Goal: Task Accomplishment & Management: Manage account settings

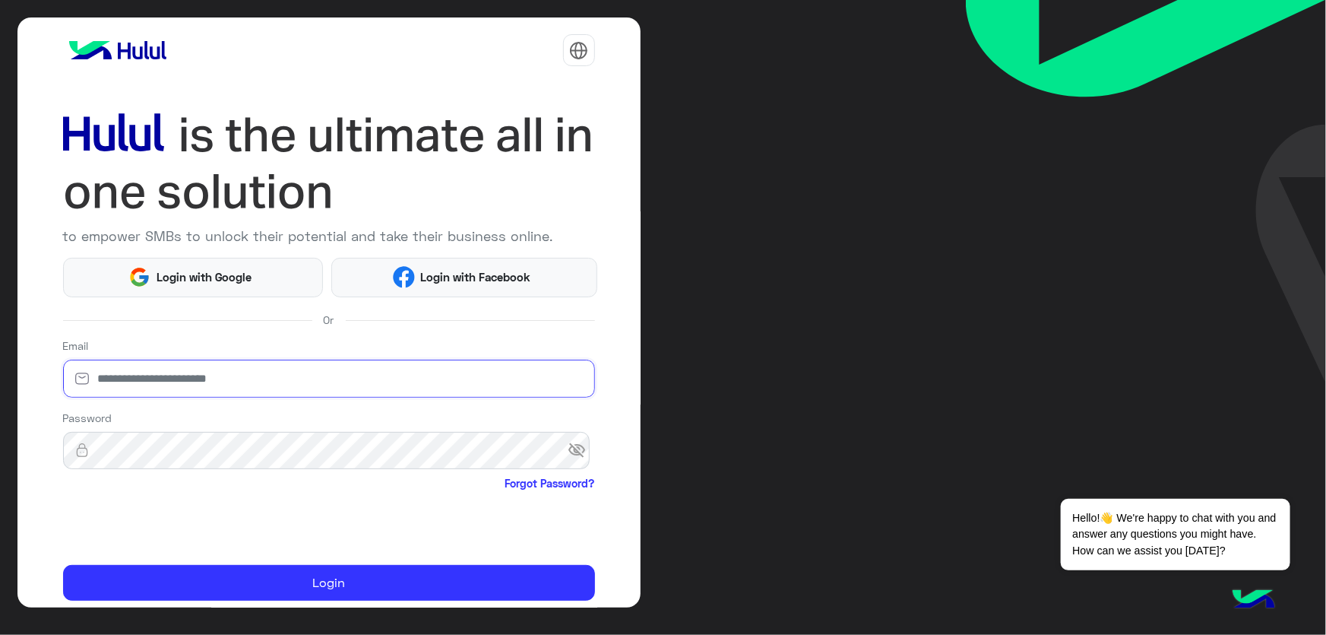
click at [233, 380] on input "email" at bounding box center [329, 379] width 532 height 38
type input "**********"
click at [227, 374] on input "**********" at bounding box center [329, 379] width 532 height 38
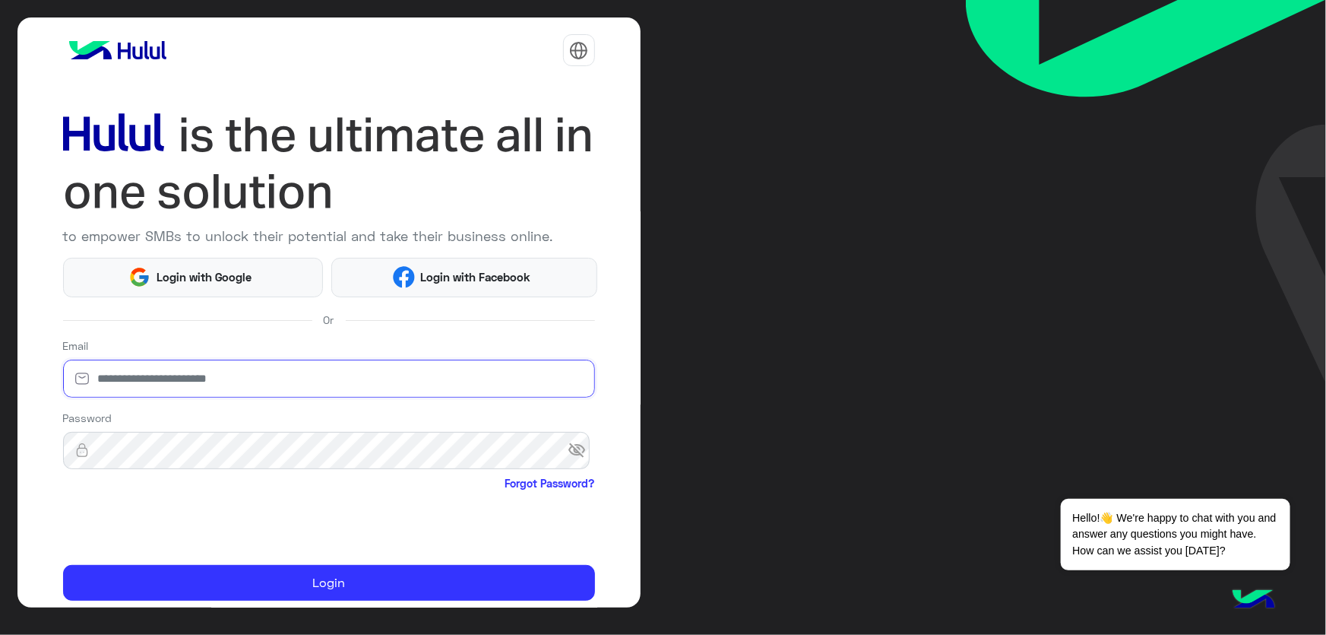
click at [228, 374] on input "email" at bounding box center [329, 379] width 532 height 38
type input "**********"
click at [568, 456] on span "visibility_off" at bounding box center [581, 449] width 27 height 27
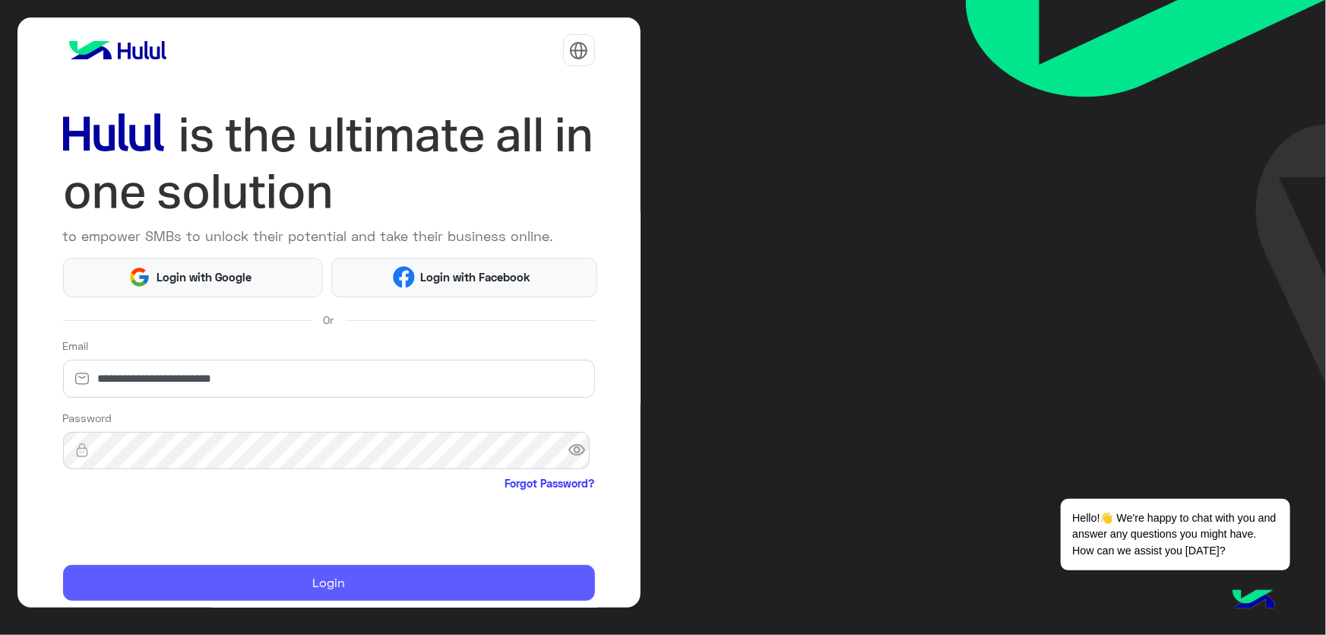
click at [366, 578] on button "Login" at bounding box center [329, 583] width 532 height 36
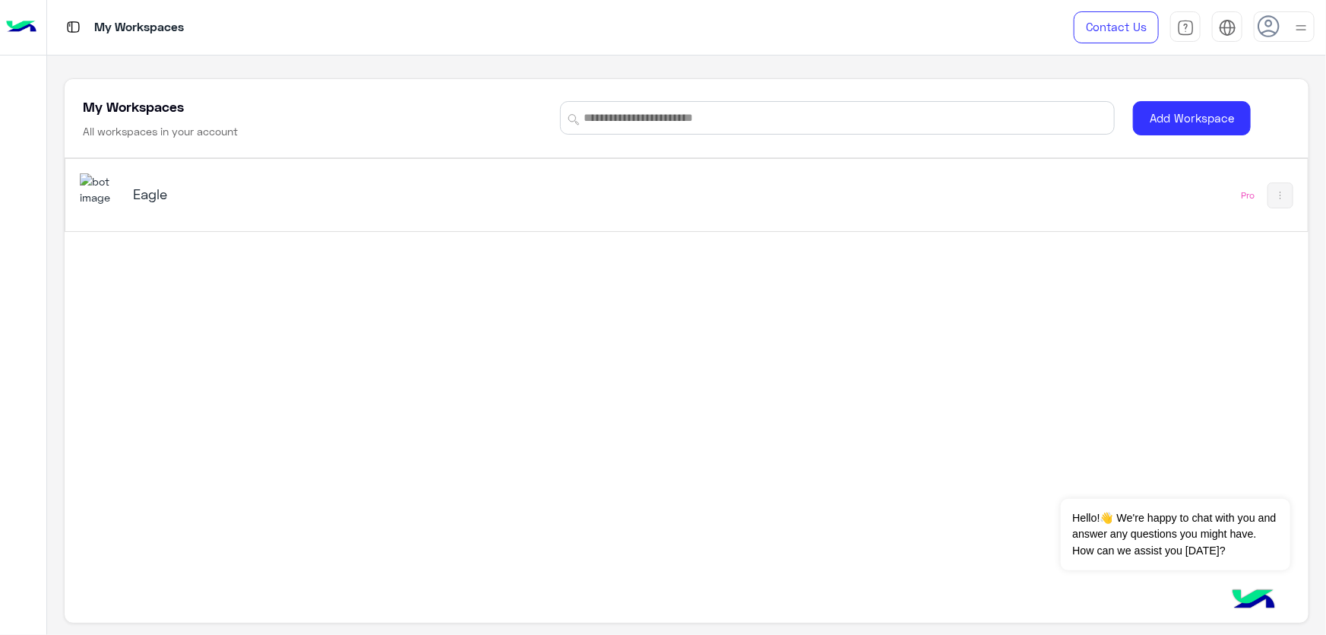
click at [317, 198] on h5 "Eagle" at bounding box center [351, 194] width 437 height 18
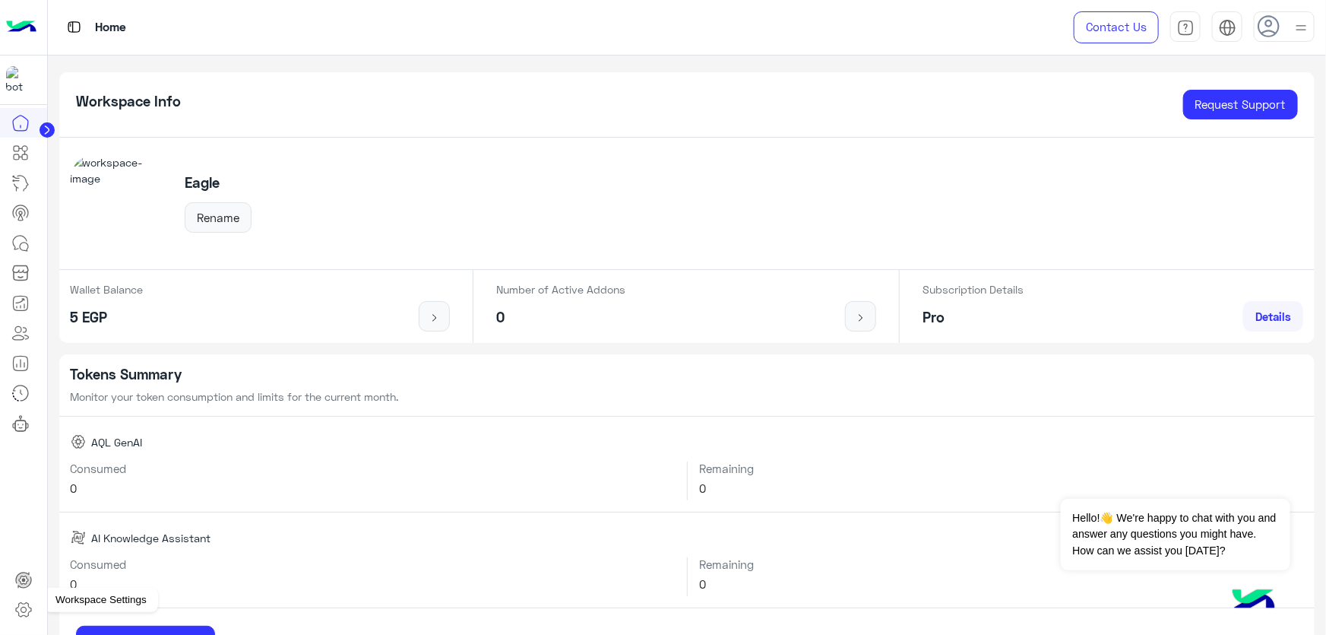
click at [22, 610] on icon at bounding box center [23, 609] width 18 height 18
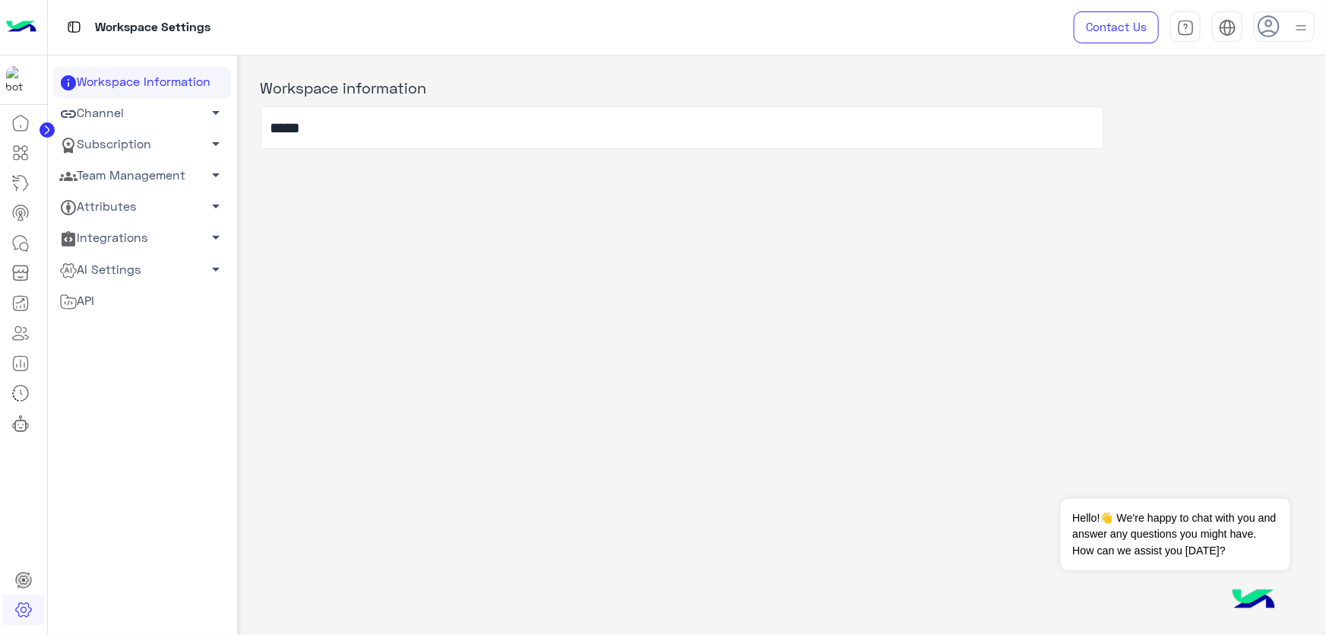
click at [122, 176] on link "Team Management arrow_drop_down" at bounding box center [142, 175] width 178 height 31
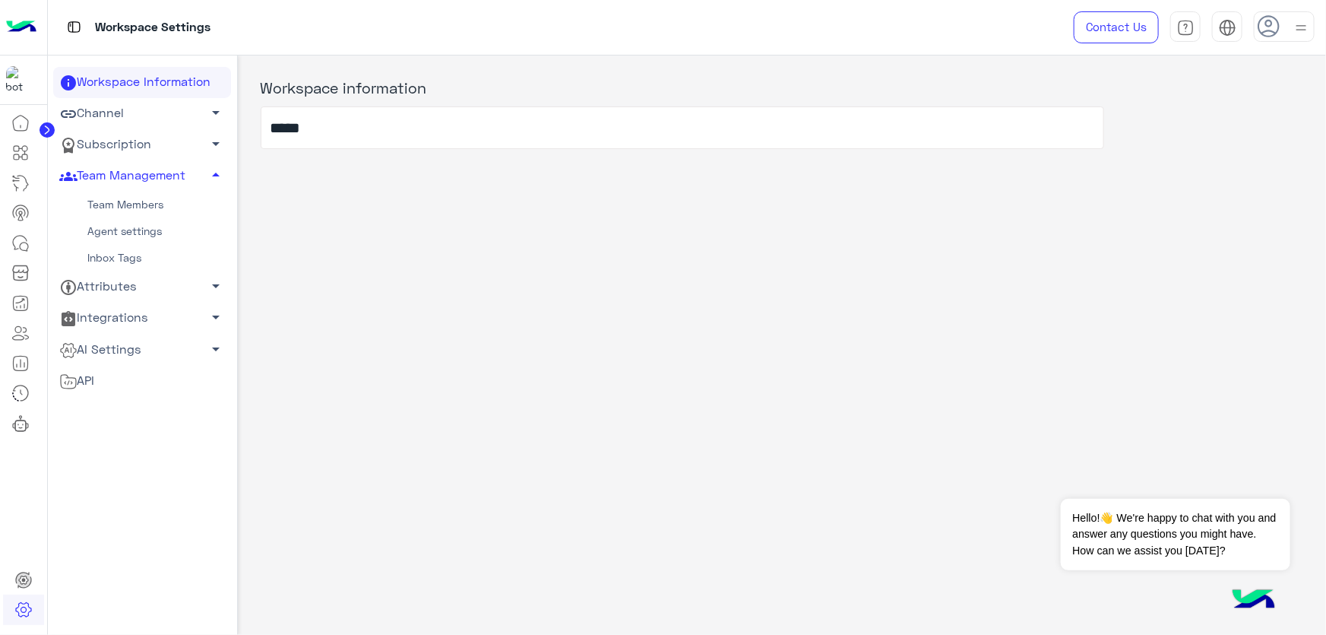
click at [112, 204] on link "Team Members" at bounding box center [142, 205] width 178 height 27
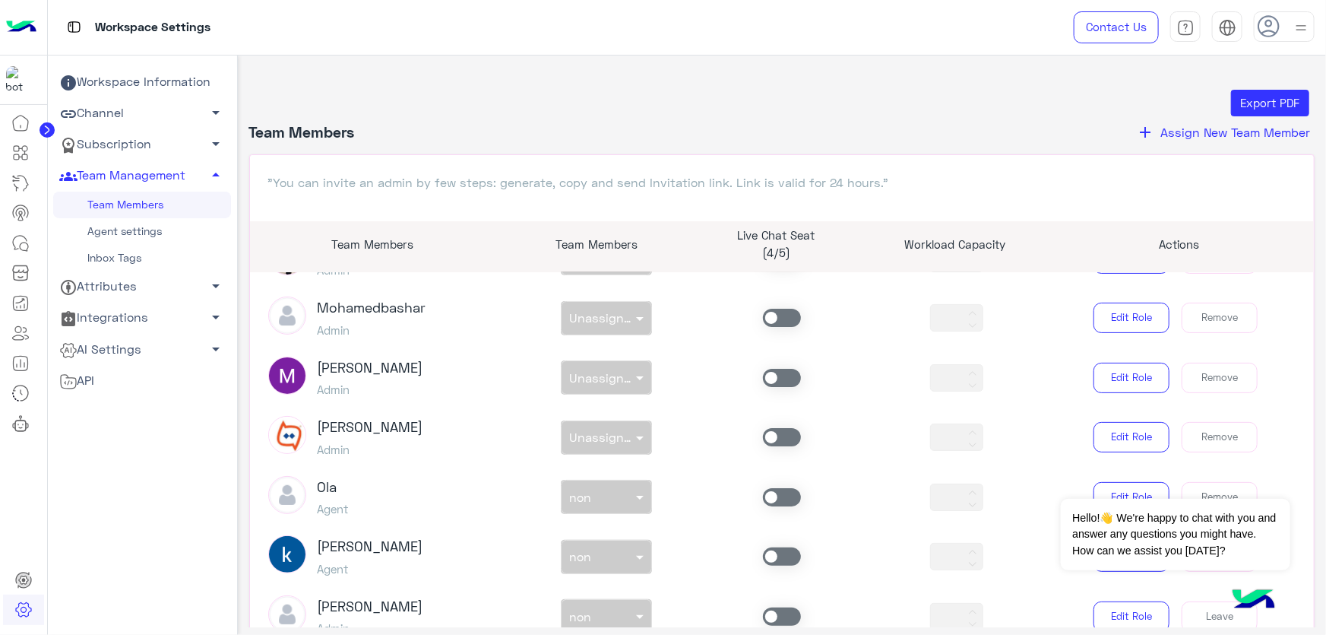
scroll to position [138, 0]
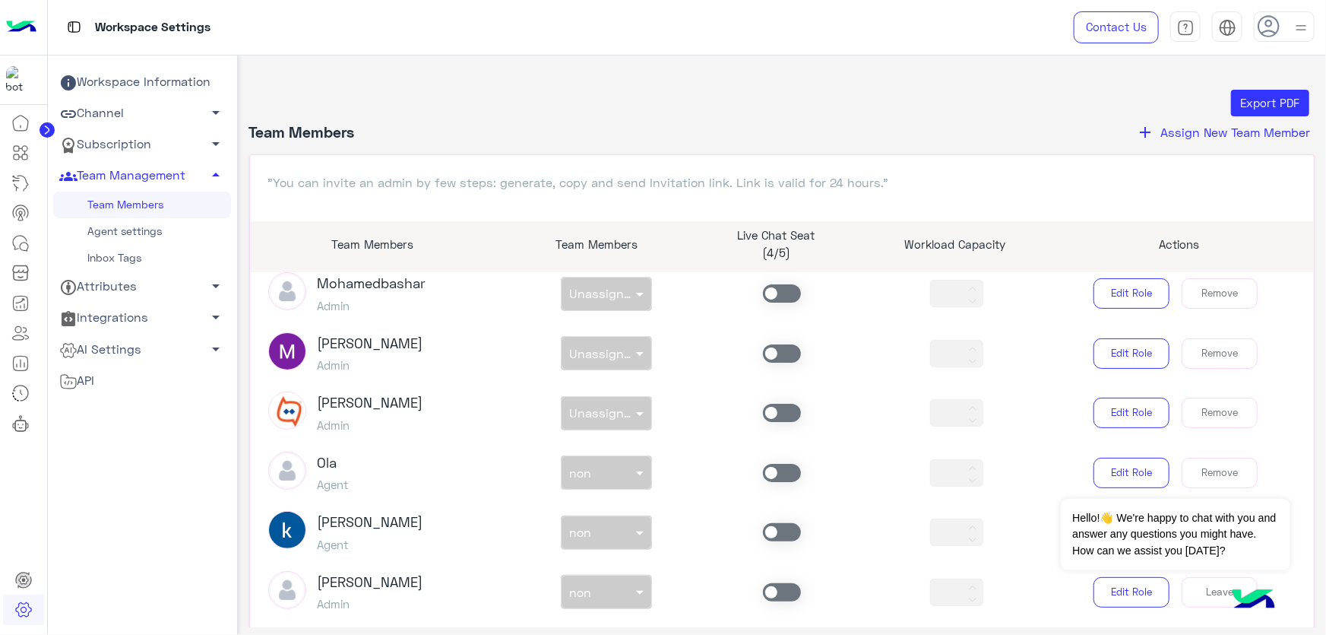
click at [784, 589] on span at bounding box center [782, 592] width 38 height 18
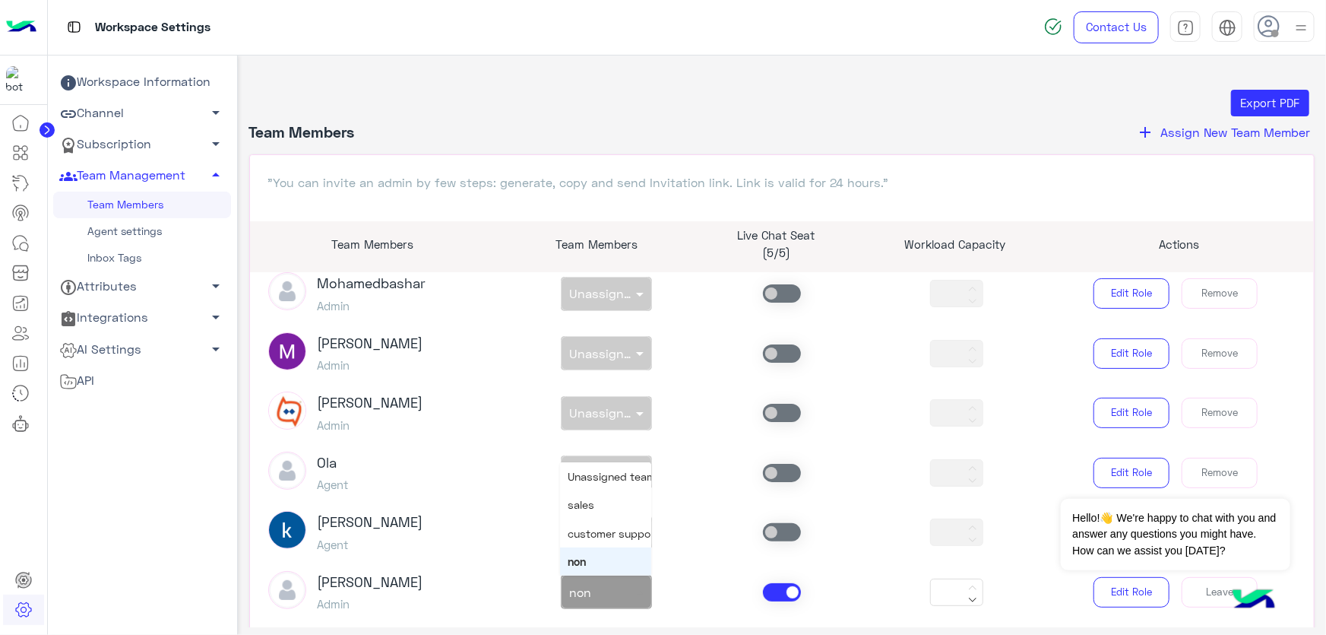
click at [603, 591] on input "text" at bounding box center [589, 589] width 40 height 16
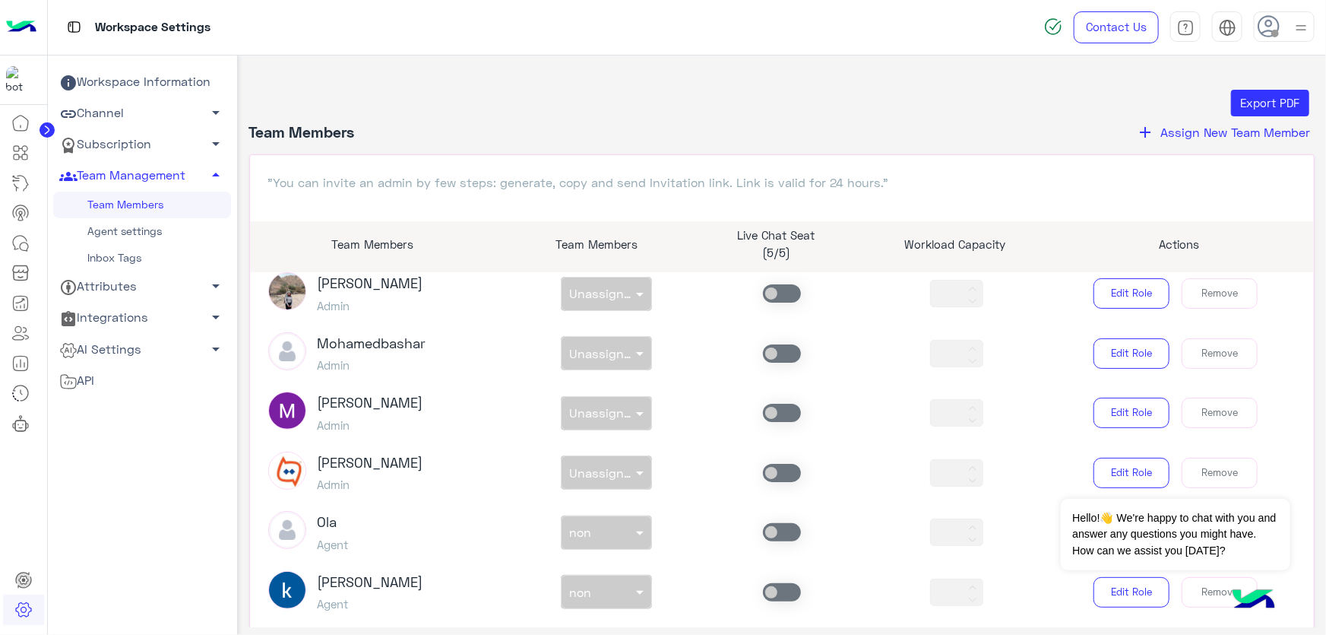
click at [766, 587] on span at bounding box center [782, 592] width 38 height 18
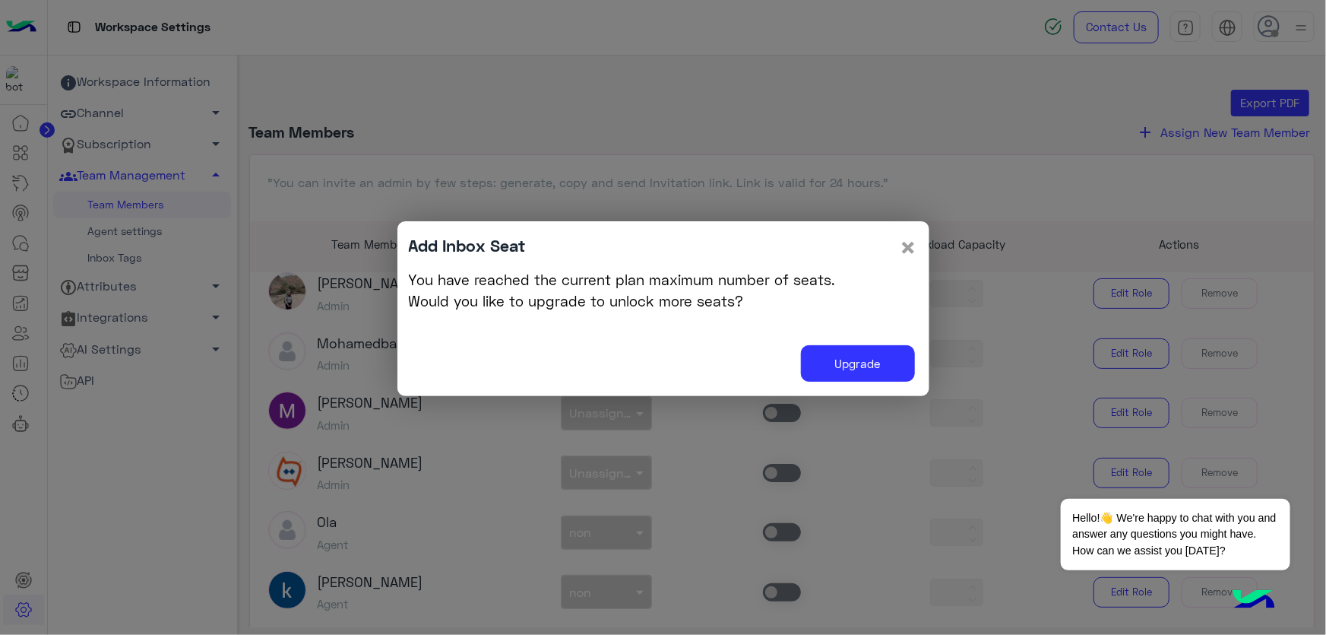
click at [910, 250] on span "×" at bounding box center [909, 247] width 18 height 34
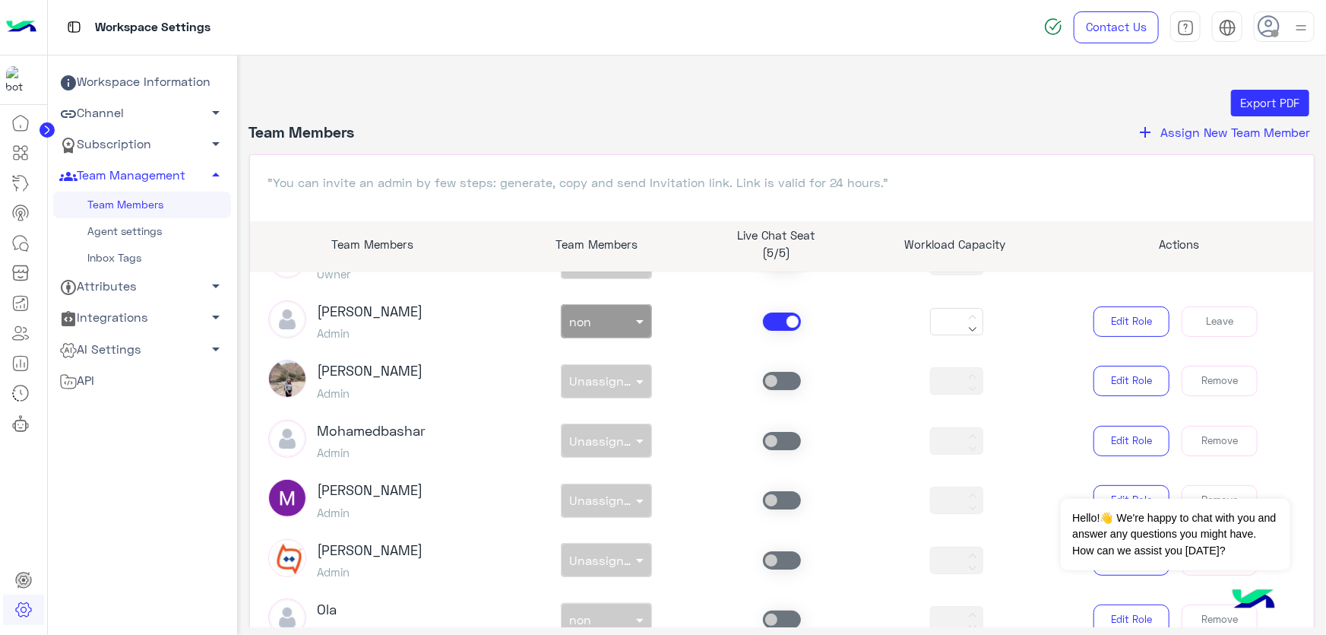
scroll to position [0, 0]
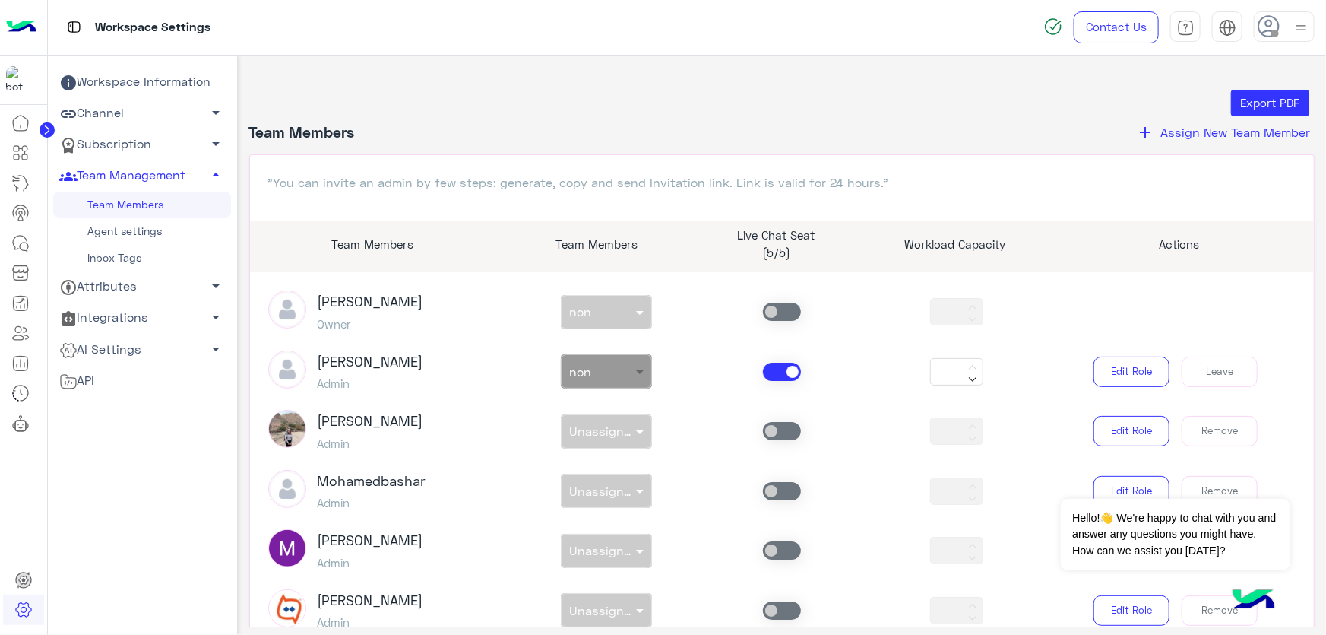
click at [635, 377] on span at bounding box center [641, 371] width 19 height 16
click at [601, 471] on div "customer support" at bounding box center [605, 462] width 91 height 28
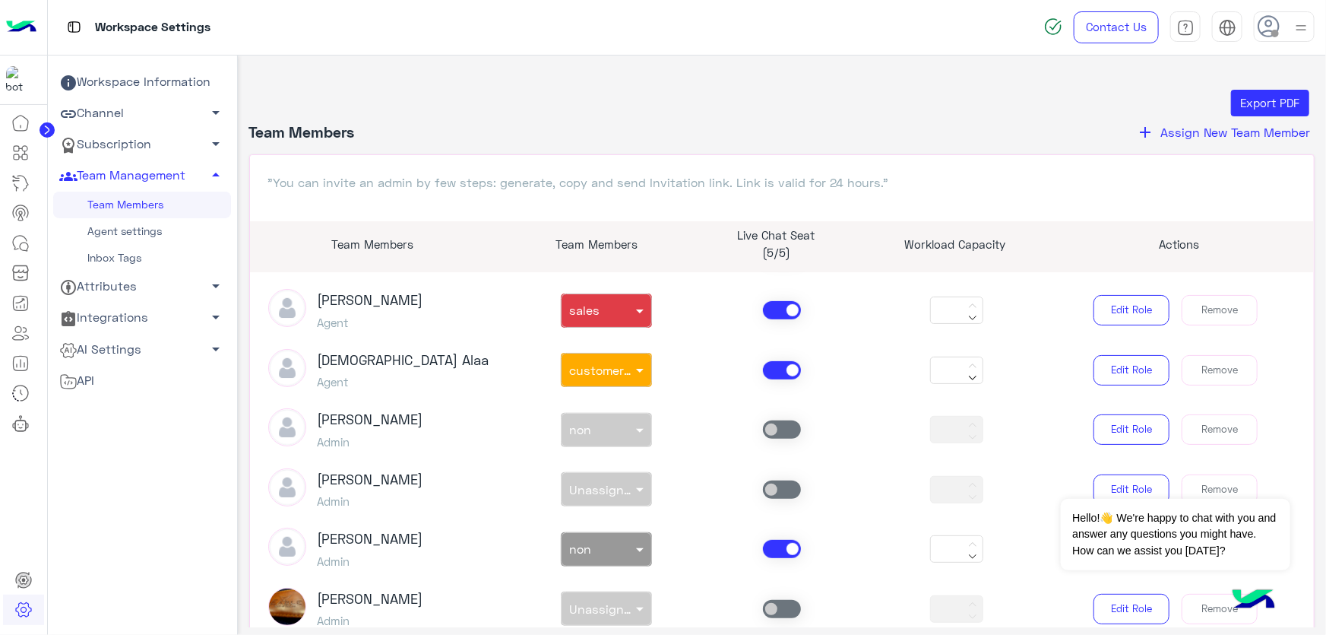
scroll to position [414, 0]
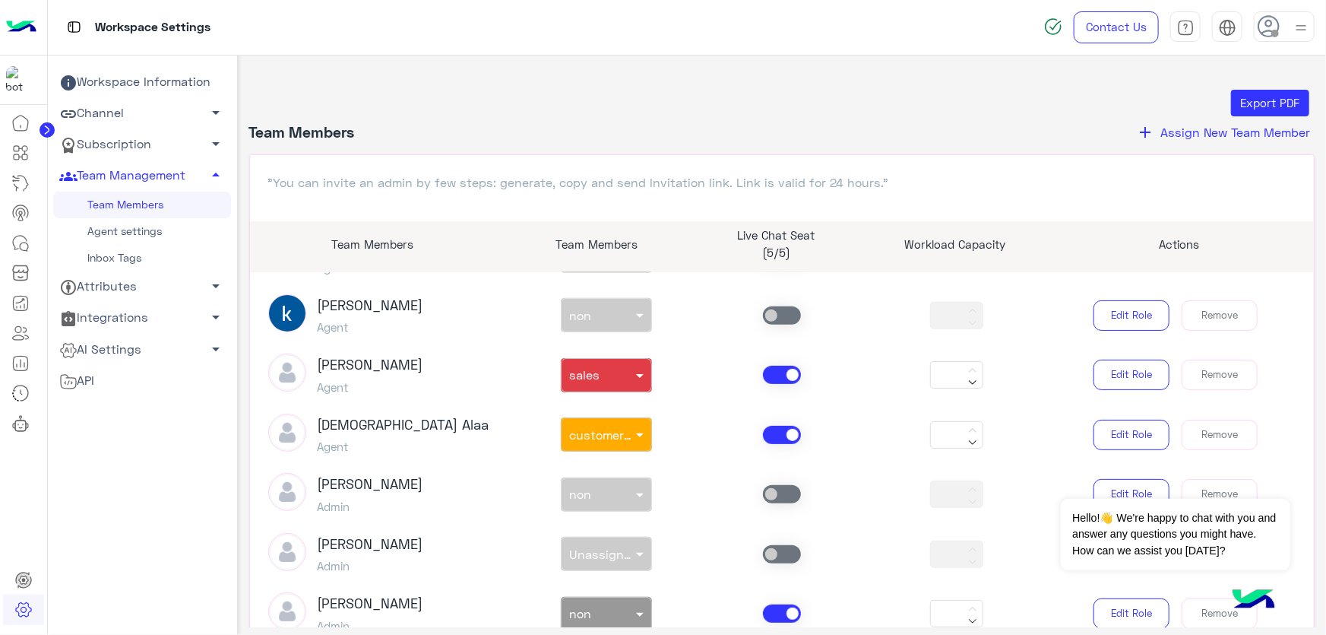
click at [777, 370] on span at bounding box center [782, 375] width 38 height 18
click at [768, 429] on span at bounding box center [782, 435] width 38 height 18
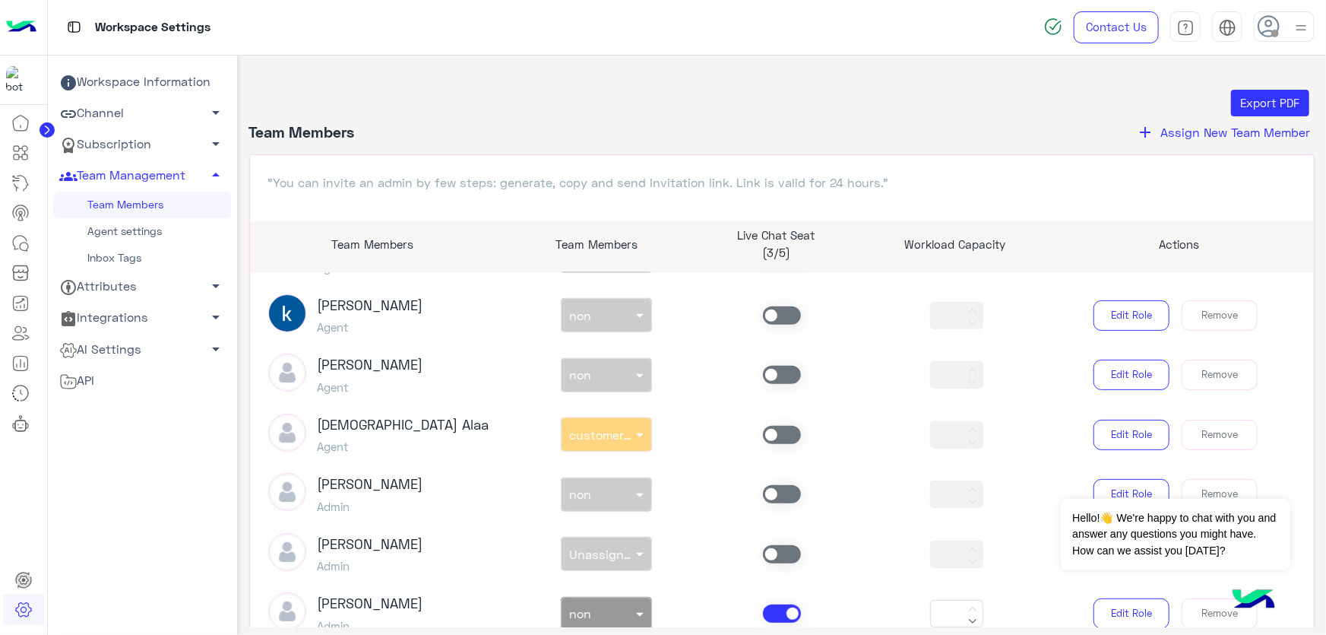
click at [775, 316] on span at bounding box center [782, 315] width 38 height 18
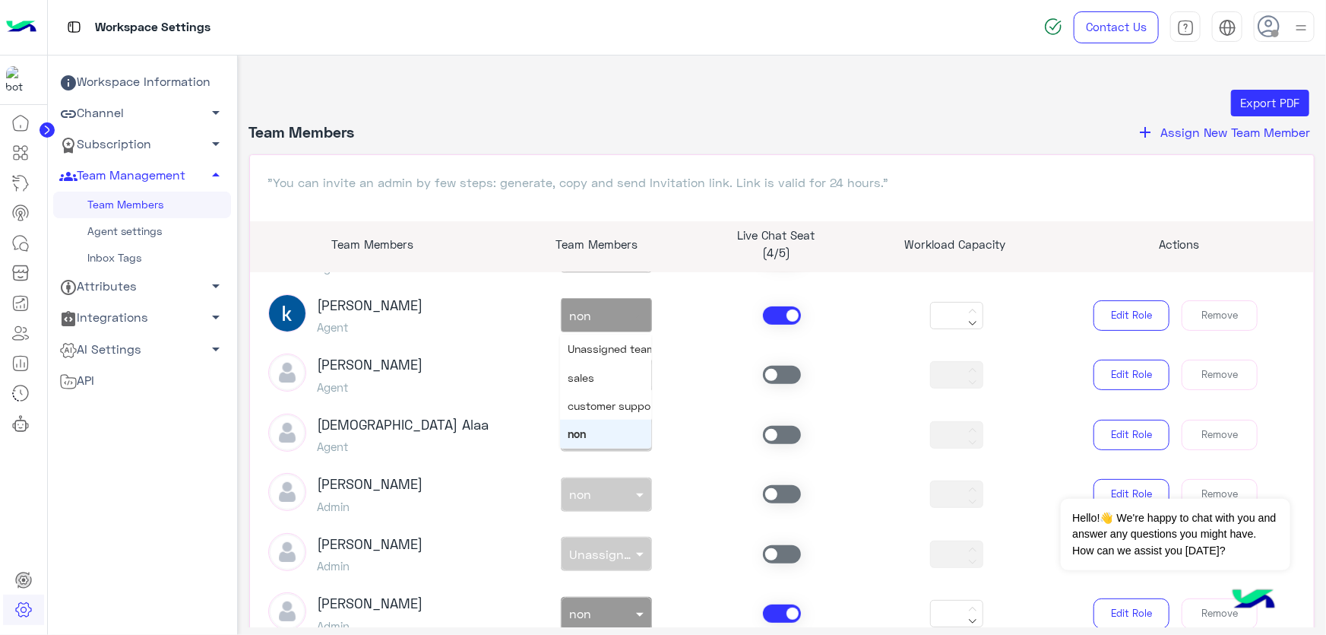
click at [600, 312] on input "text" at bounding box center [589, 312] width 40 height 16
click at [585, 388] on div "sales" at bounding box center [605, 377] width 91 height 28
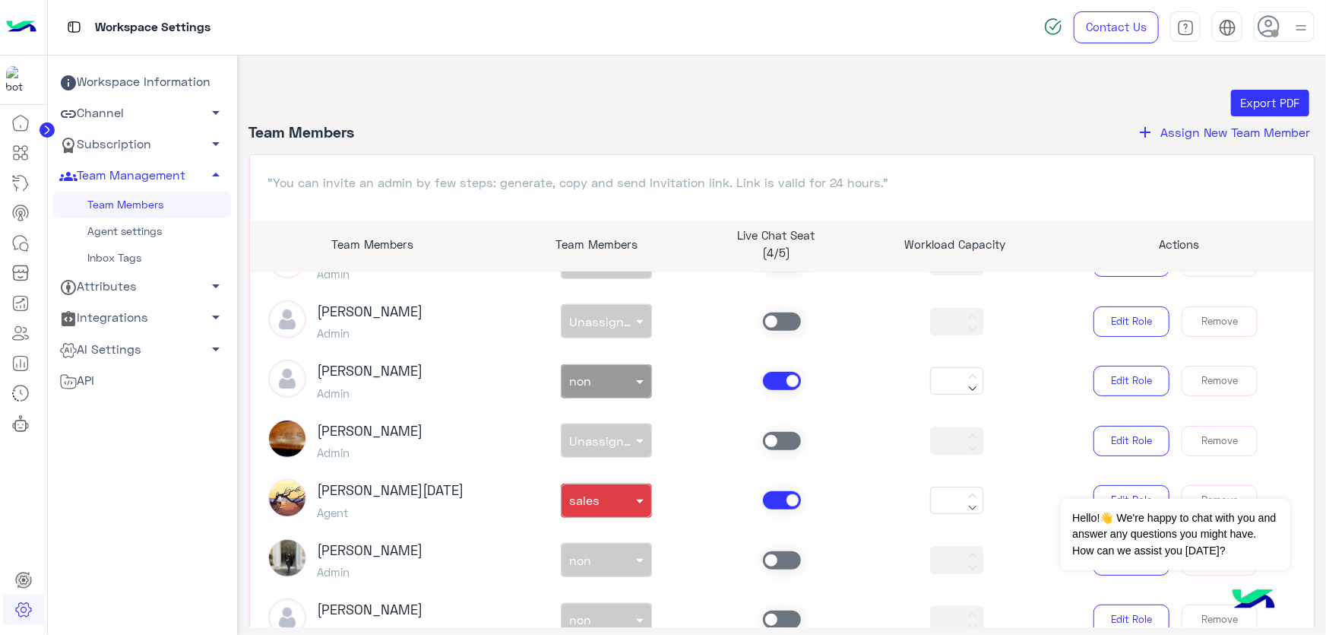
scroll to position [691, 0]
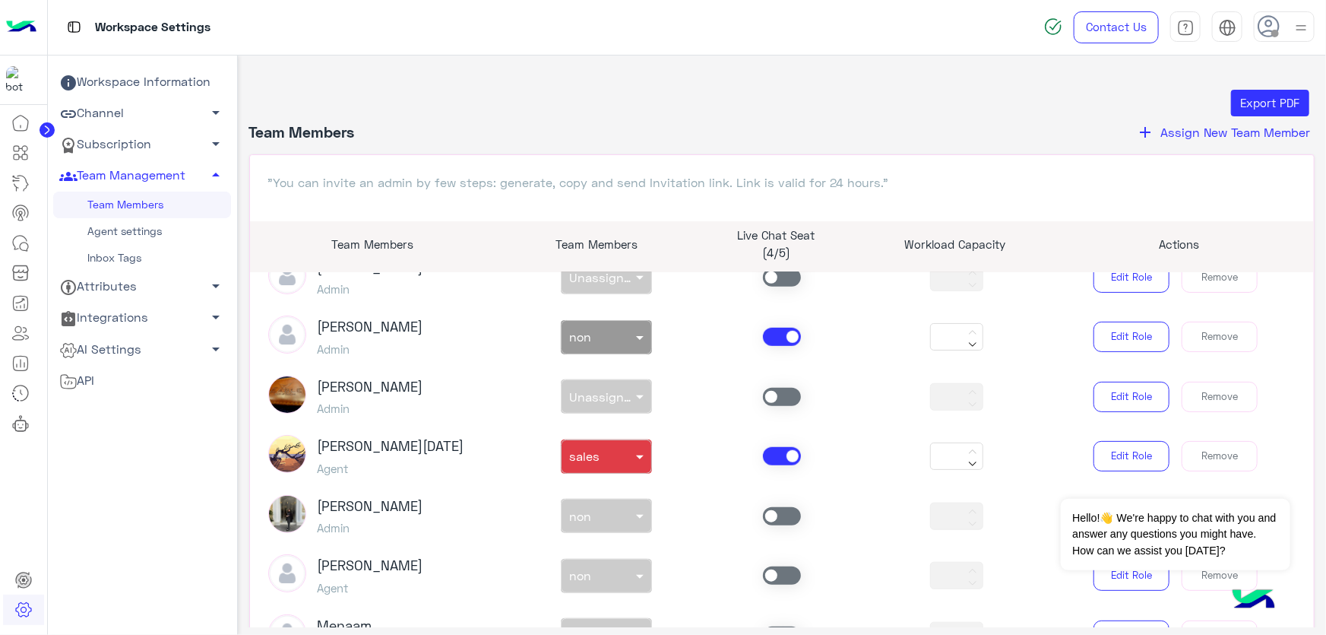
click at [785, 467] on div "[PERSON_NAME][DATE] Agent non × sales *** Edit Role Remove" at bounding box center [782, 456] width 1051 height 43
click at [784, 457] on span at bounding box center [782, 456] width 38 height 18
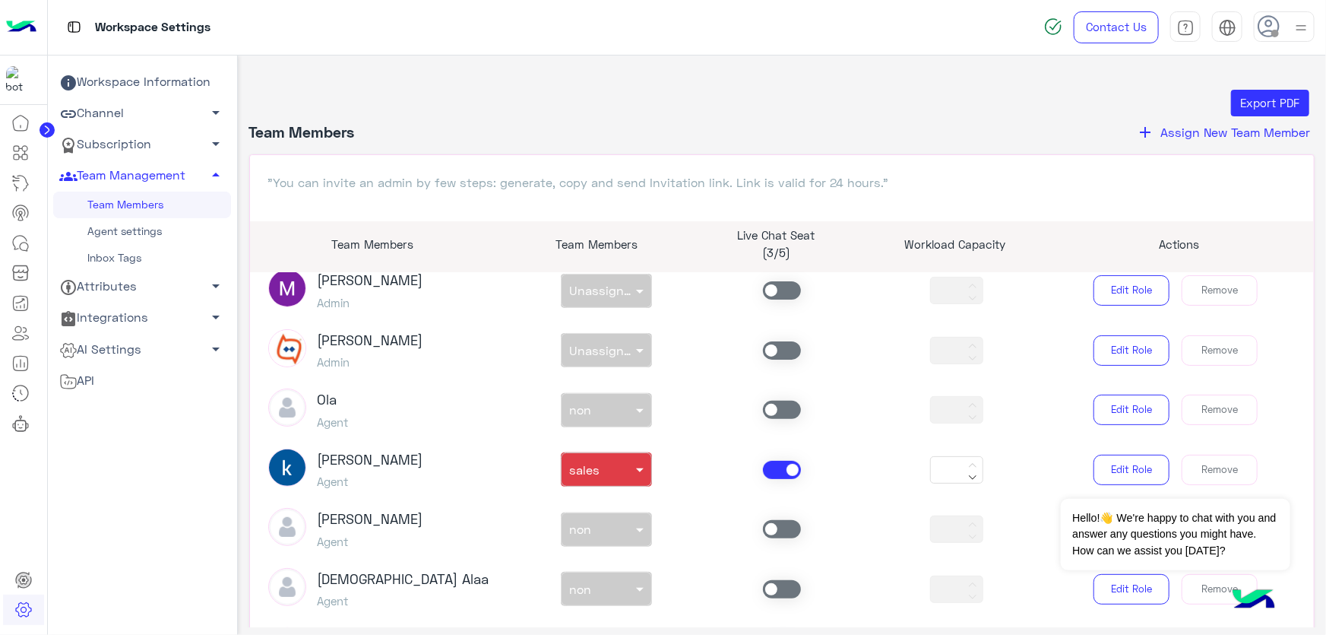
scroll to position [0, 0]
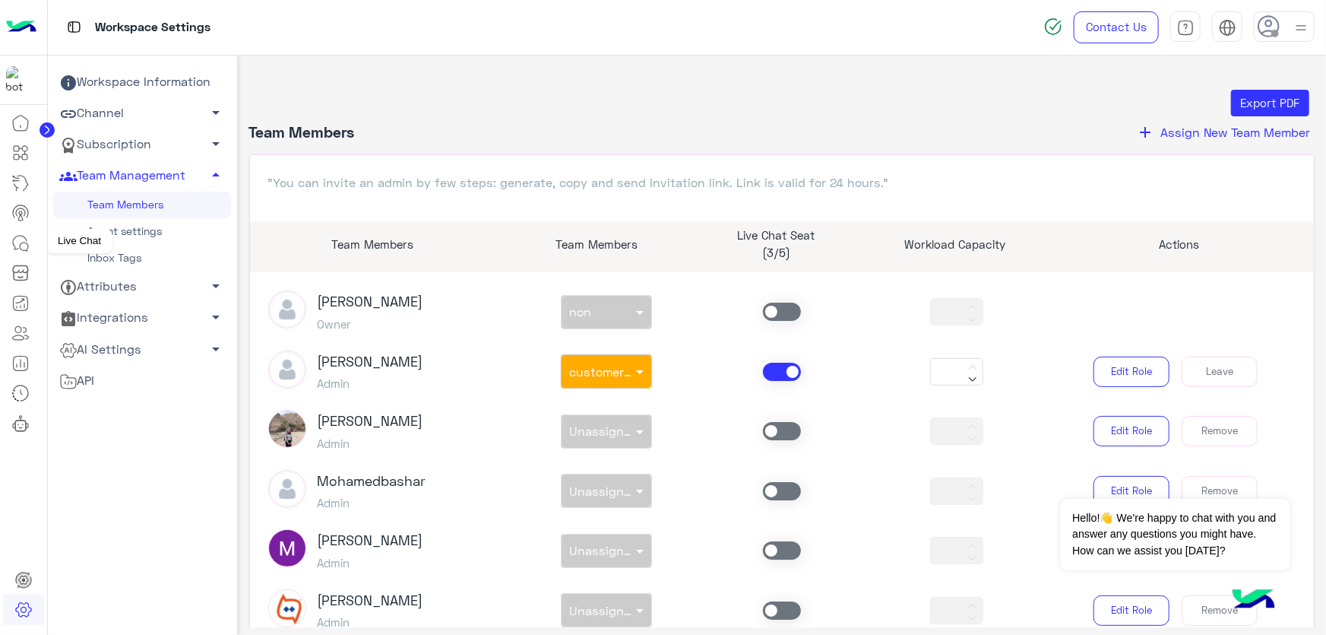
click at [29, 239] on icon at bounding box center [20, 243] width 18 height 18
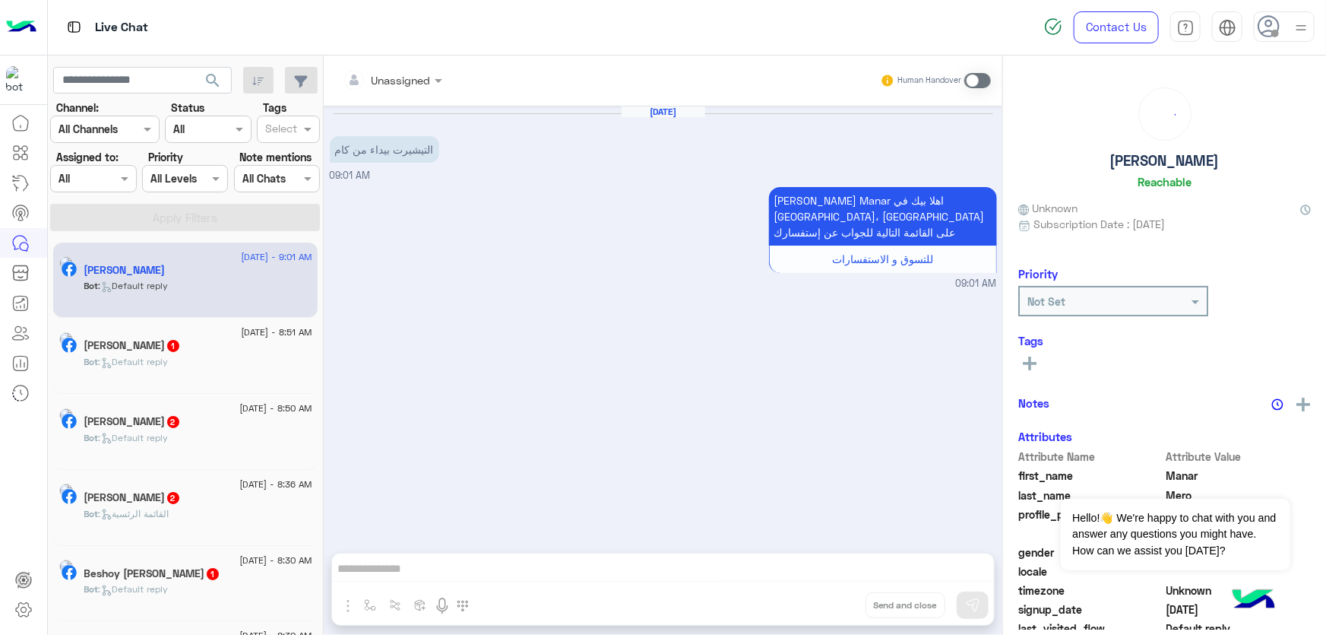
click at [1276, 27] on icon at bounding box center [1269, 26] width 23 height 23
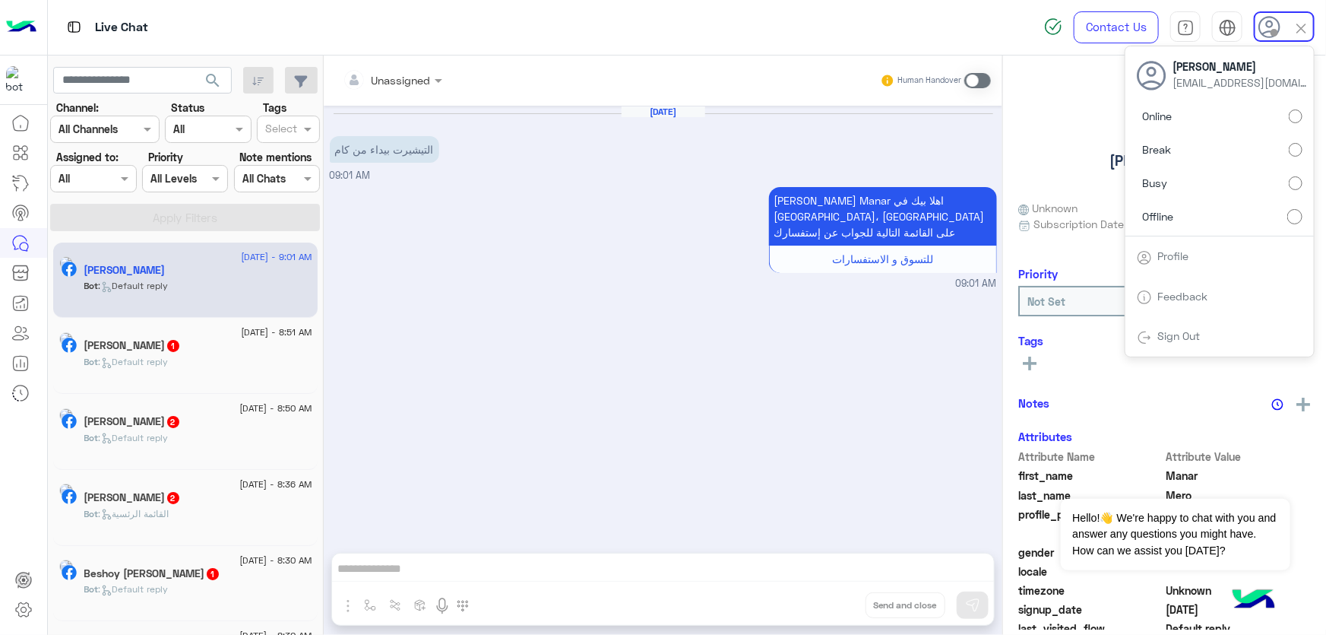
click at [1278, 112] on label "Online" at bounding box center [1220, 116] width 166 height 27
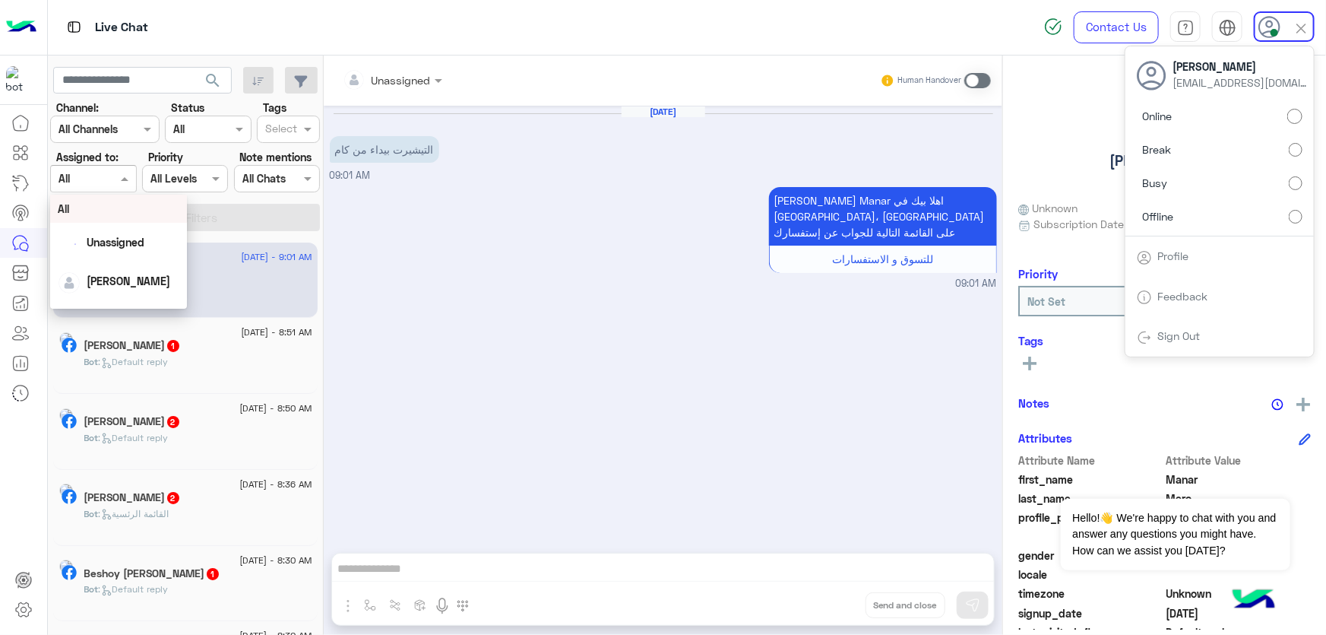
click at [128, 171] on span at bounding box center [126, 178] width 19 height 16
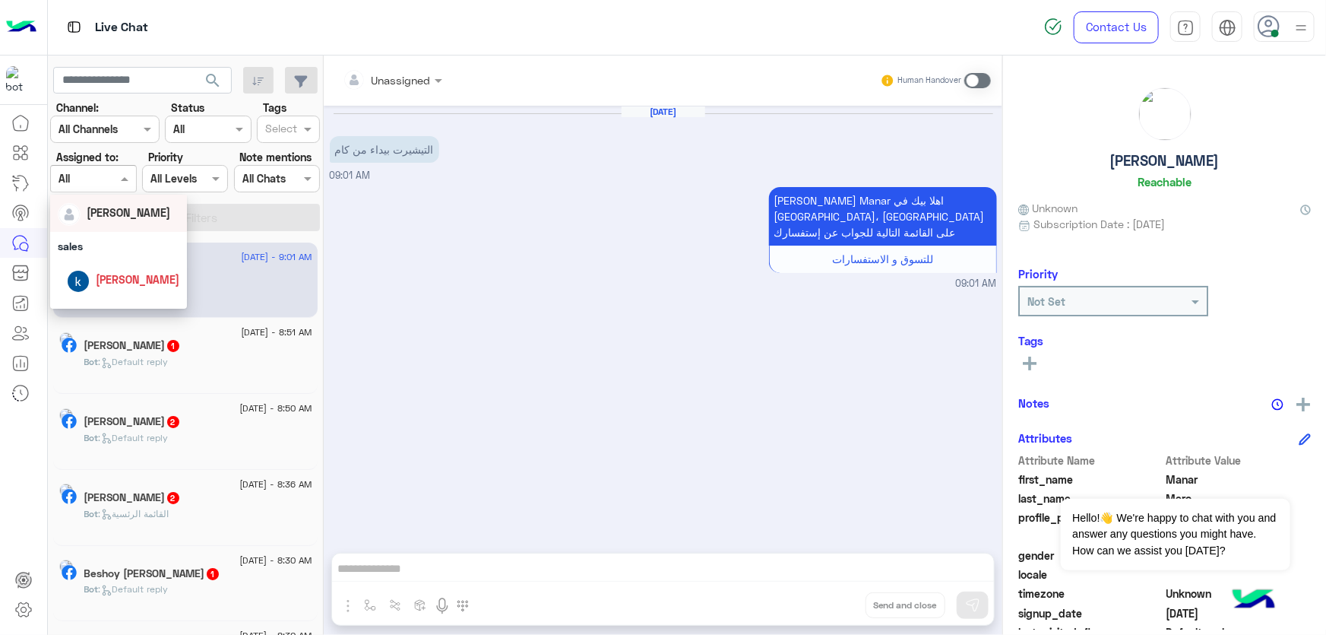
scroll to position [125, 0]
click at [131, 287] on span "[PERSON_NAME]" at bounding box center [138, 290] width 84 height 13
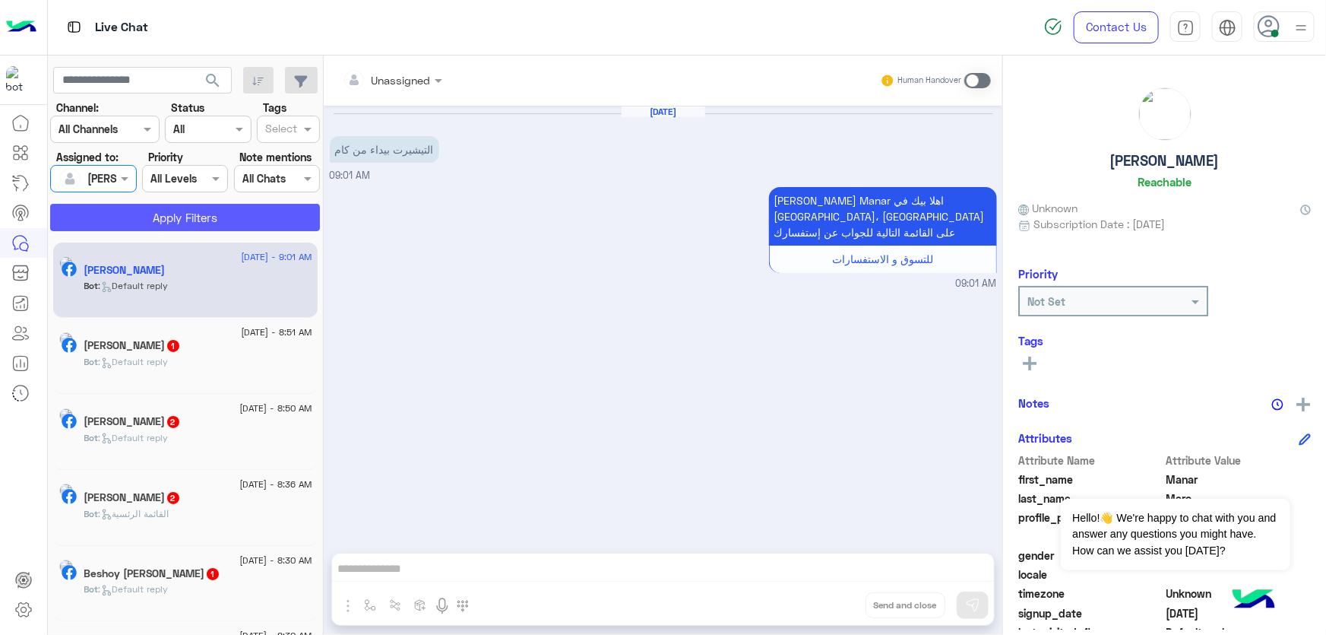
click at [213, 217] on button "Apply Filters" at bounding box center [185, 217] width 270 height 27
